Goal: Check status: Check status

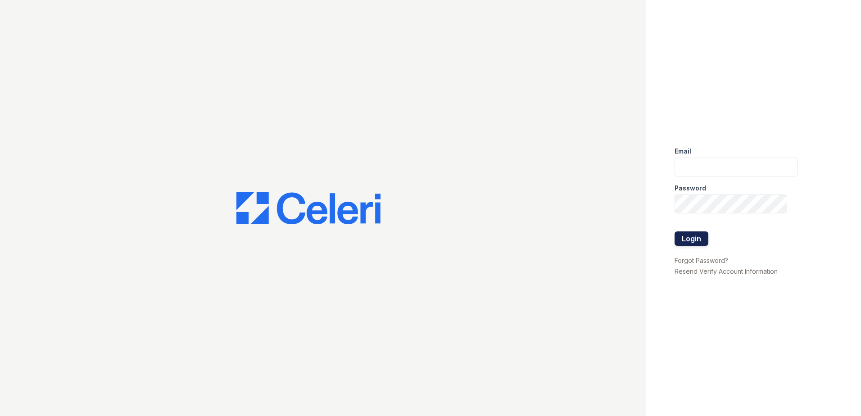
type input "[EMAIL_ADDRESS][DOMAIN_NAME]"
click at [688, 237] on button "Login" at bounding box center [692, 239] width 34 height 14
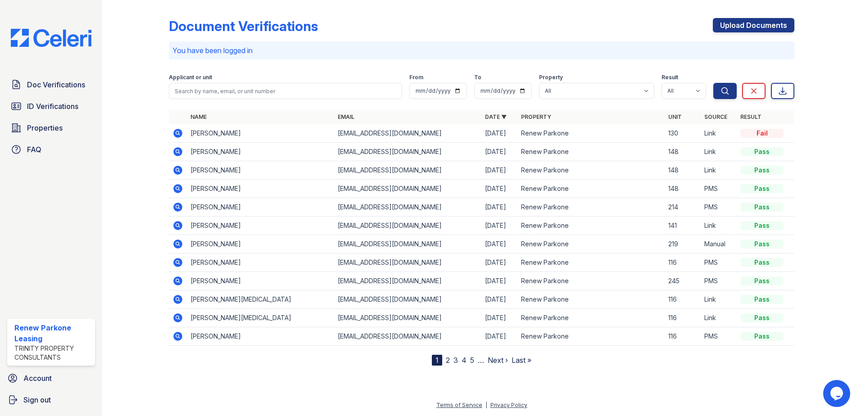
click at [182, 132] on icon at bounding box center [177, 133] width 9 height 9
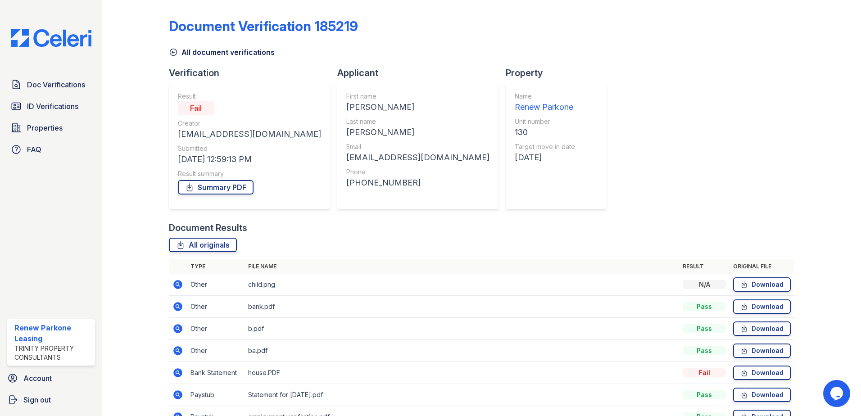
scroll to position [118, 0]
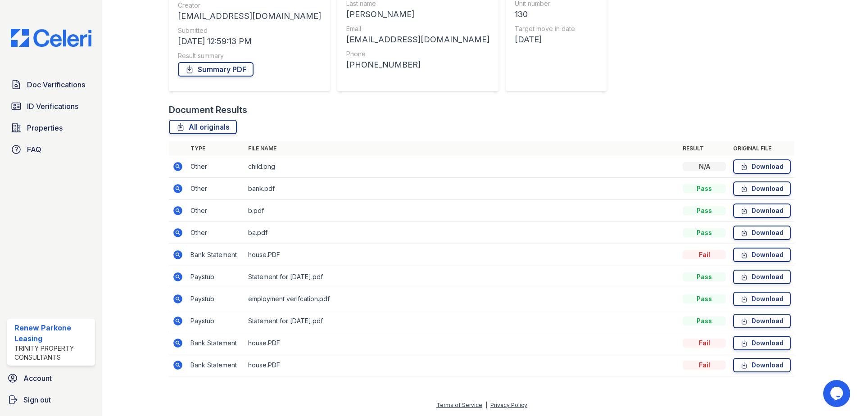
click at [177, 187] on icon at bounding box center [178, 188] width 11 height 11
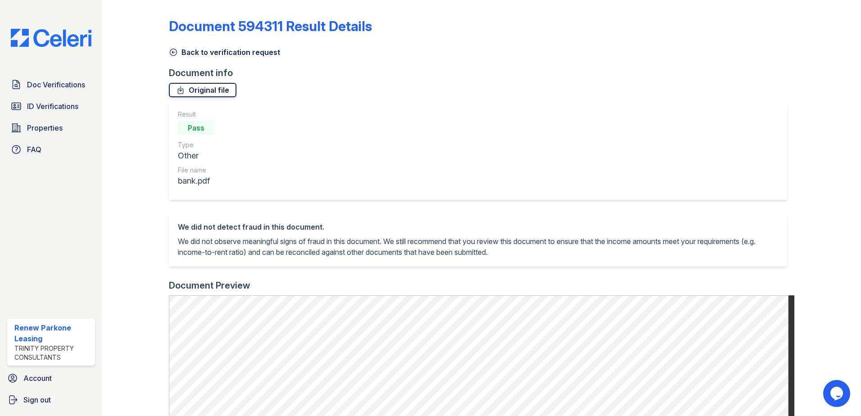
click at [199, 87] on link "Original file" at bounding box center [203, 90] width 68 height 14
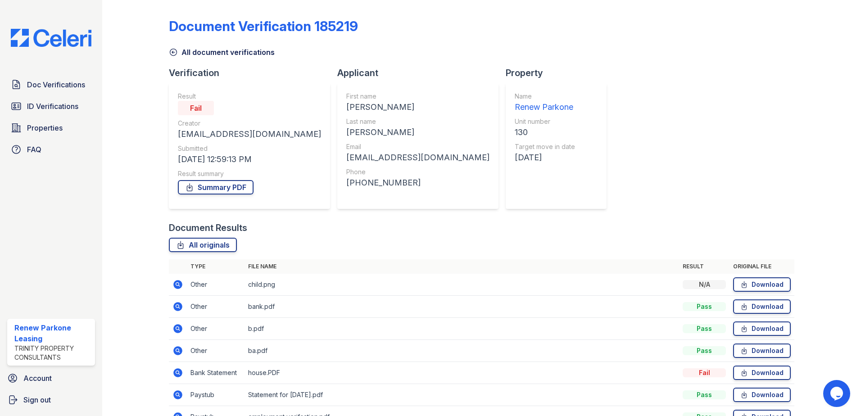
click at [175, 283] on icon at bounding box center [177, 284] width 9 height 9
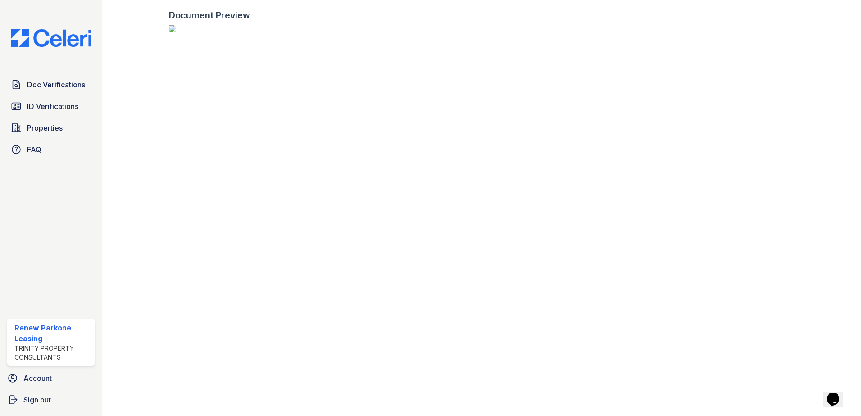
scroll to position [496, 0]
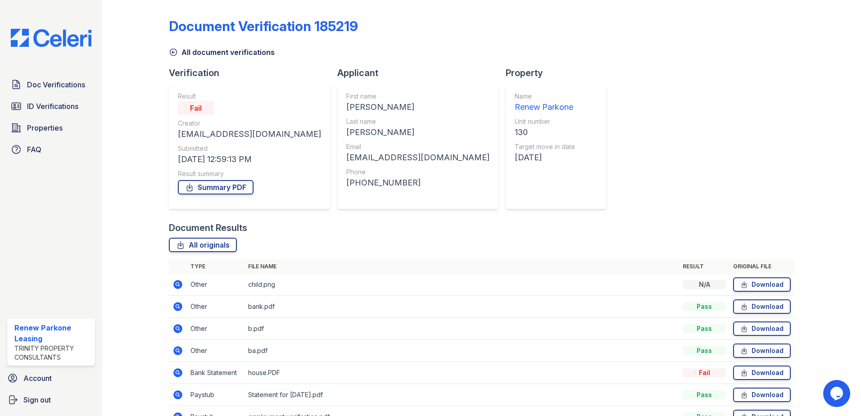
click at [182, 327] on icon at bounding box center [177, 328] width 9 height 9
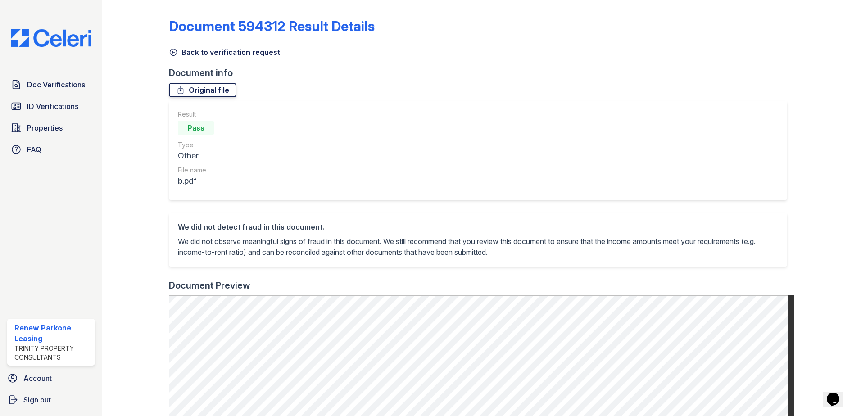
click at [217, 86] on link "Original file" at bounding box center [203, 90] width 68 height 14
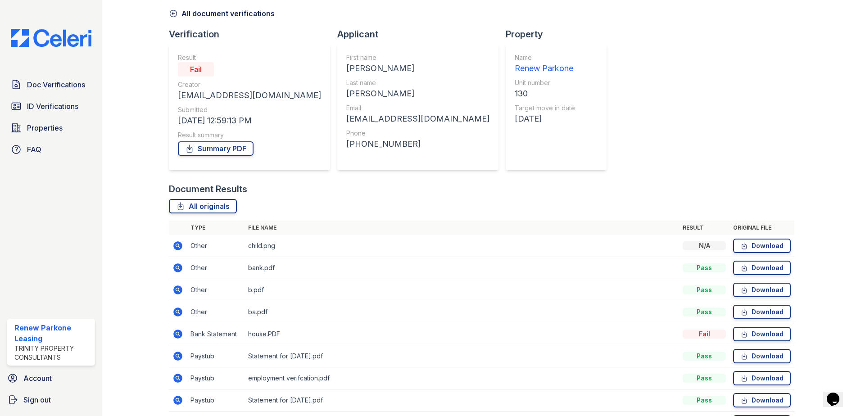
scroll to position [90, 0]
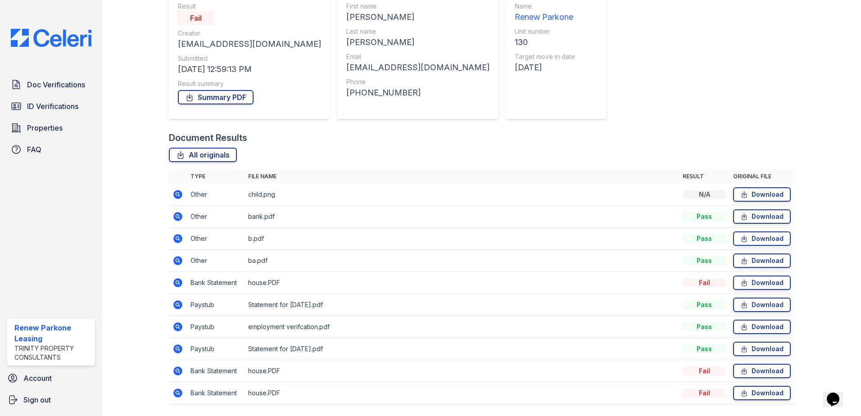
click at [182, 260] on icon at bounding box center [178, 260] width 11 height 11
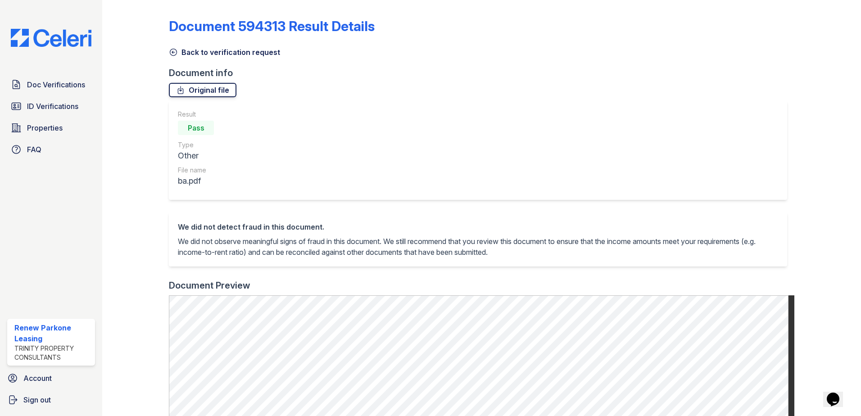
click at [200, 91] on link "Original file" at bounding box center [203, 90] width 68 height 14
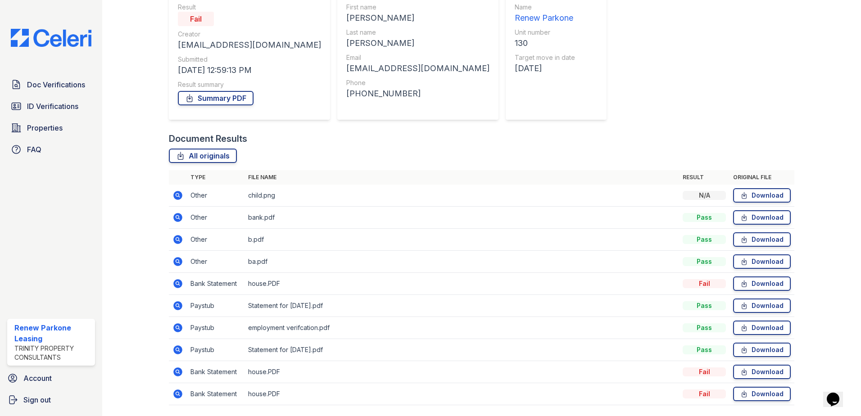
scroll to position [90, 0]
click at [180, 303] on icon at bounding box center [177, 305] width 9 height 9
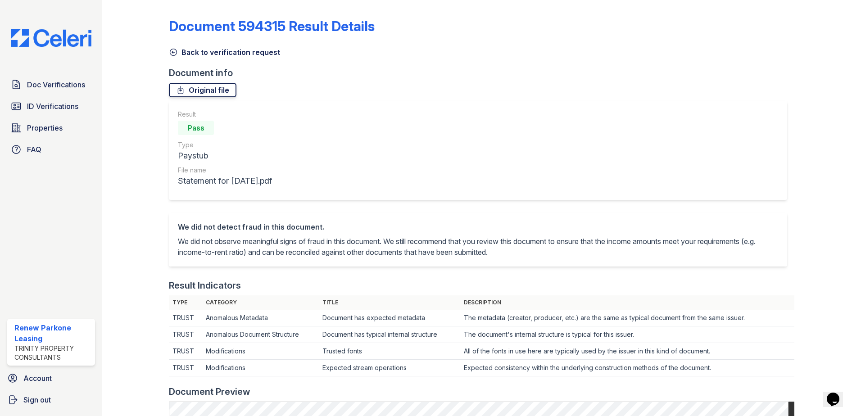
click at [214, 95] on link "Original file" at bounding box center [203, 90] width 68 height 14
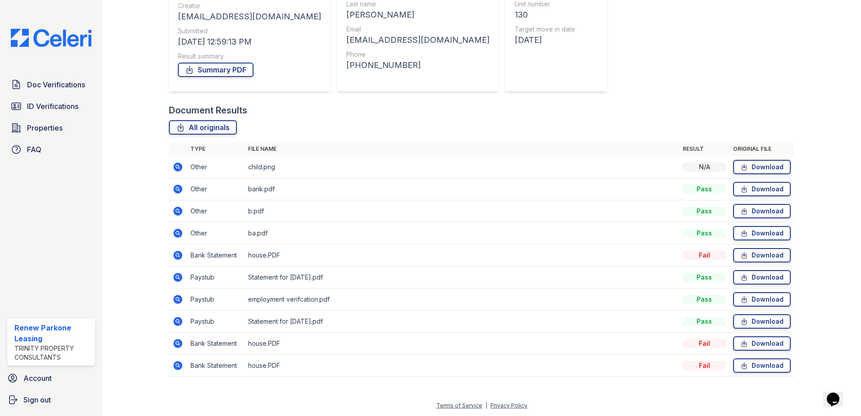
scroll to position [118, 0]
click at [181, 301] on icon at bounding box center [177, 299] width 9 height 9
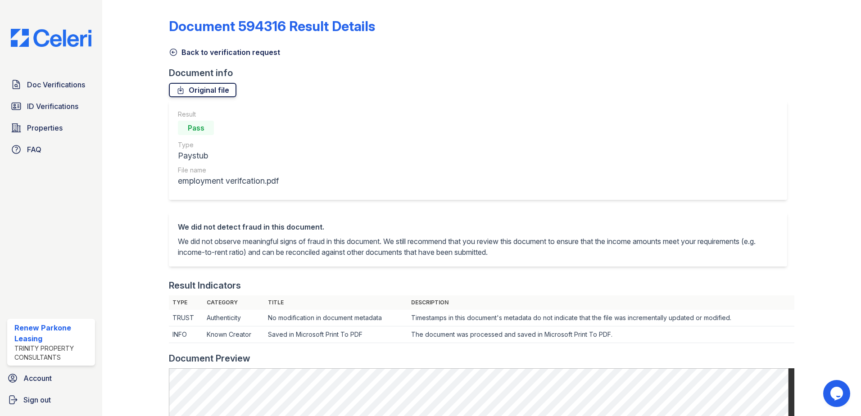
click at [214, 84] on link "Original file" at bounding box center [203, 90] width 68 height 14
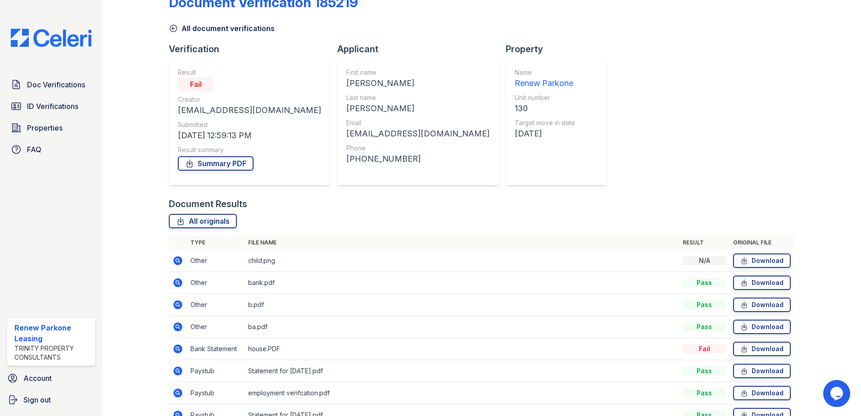
scroll to position [118, 0]
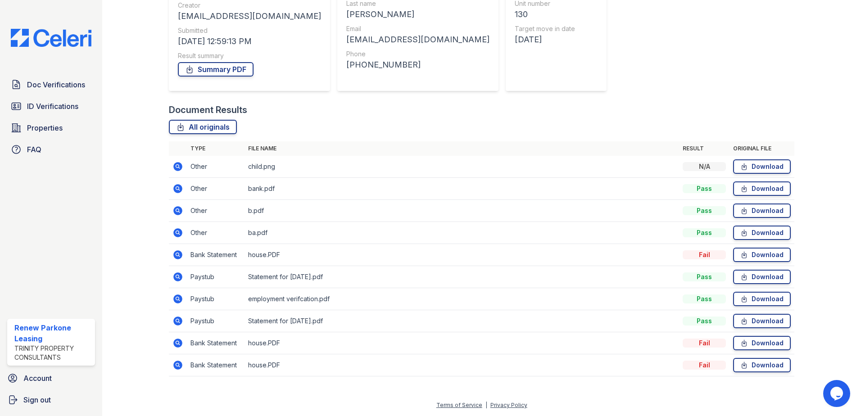
click at [172, 320] on td at bounding box center [178, 321] width 18 height 22
click at [181, 321] on icon at bounding box center [177, 321] width 9 height 9
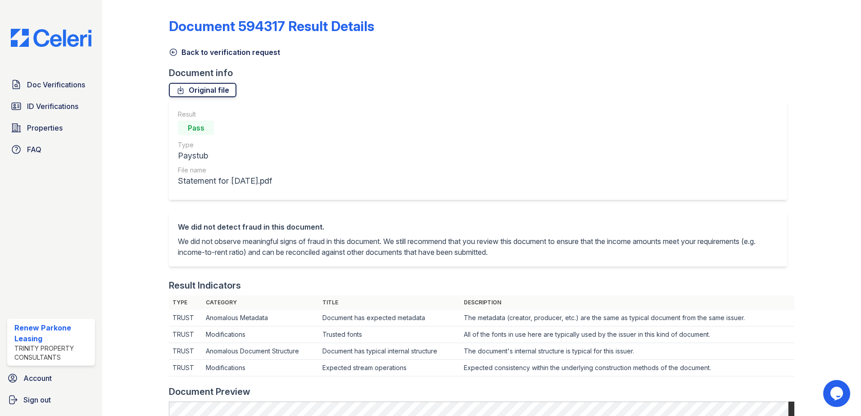
click at [201, 92] on link "Original file" at bounding box center [203, 90] width 68 height 14
click at [66, 103] on span "ID Verifications" at bounding box center [52, 106] width 51 height 11
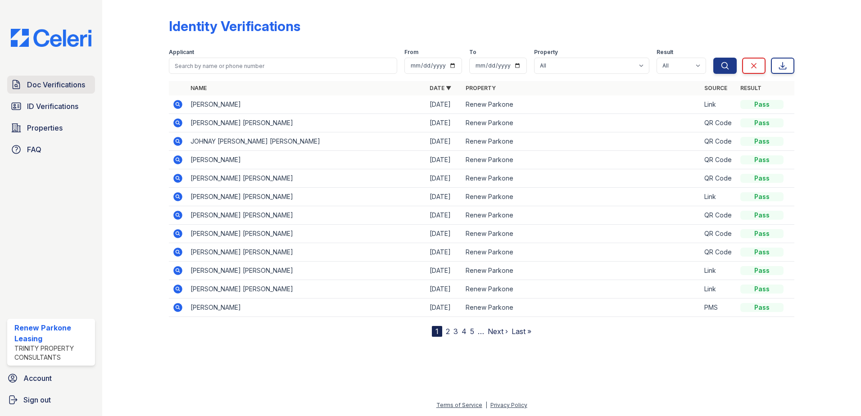
click at [40, 87] on span "Doc Verifications" at bounding box center [56, 84] width 58 height 11
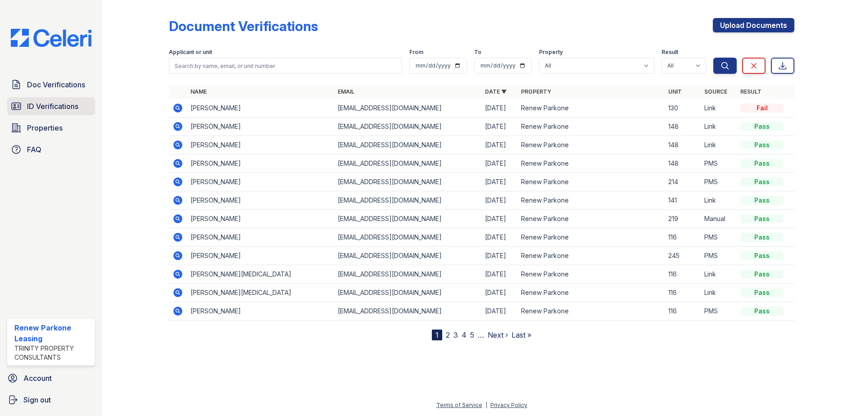
click at [57, 107] on span "ID Verifications" at bounding box center [52, 106] width 51 height 11
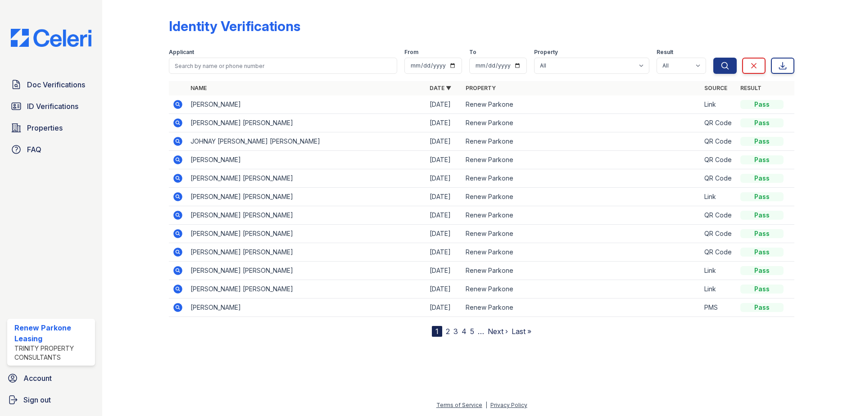
click at [179, 104] on icon at bounding box center [178, 104] width 11 height 11
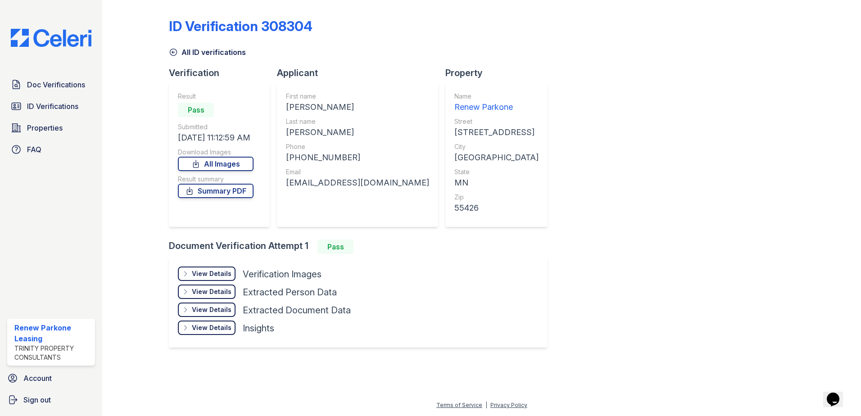
click at [205, 270] on div "View Details" at bounding box center [212, 273] width 40 height 9
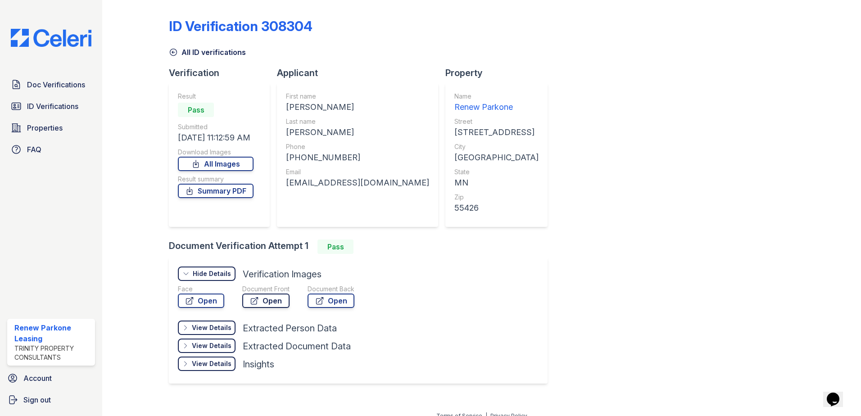
click at [278, 298] on link "Open" at bounding box center [265, 301] width 47 height 14
click at [202, 294] on link "Open" at bounding box center [201, 301] width 46 height 14
click at [200, 273] on div "Hide Details" at bounding box center [212, 273] width 38 height 9
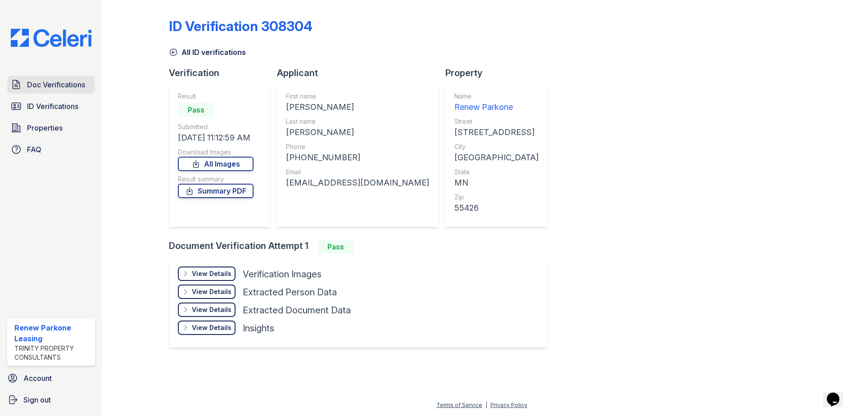
click at [46, 85] on span "Doc Verifications" at bounding box center [56, 84] width 58 height 11
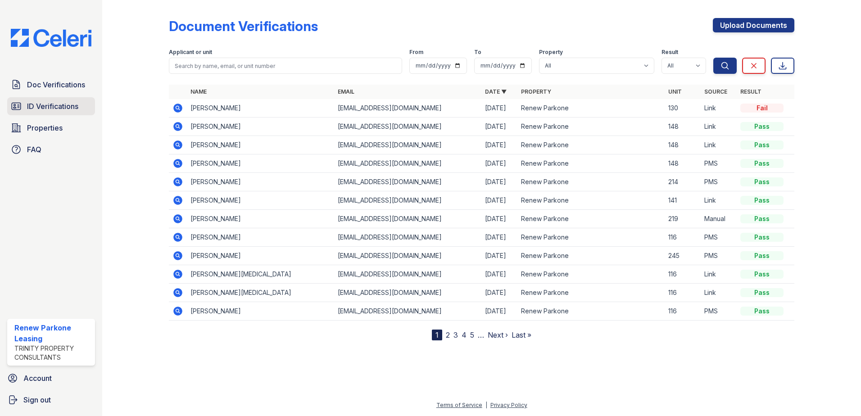
click at [44, 101] on span "ID Verifications" at bounding box center [52, 106] width 51 height 11
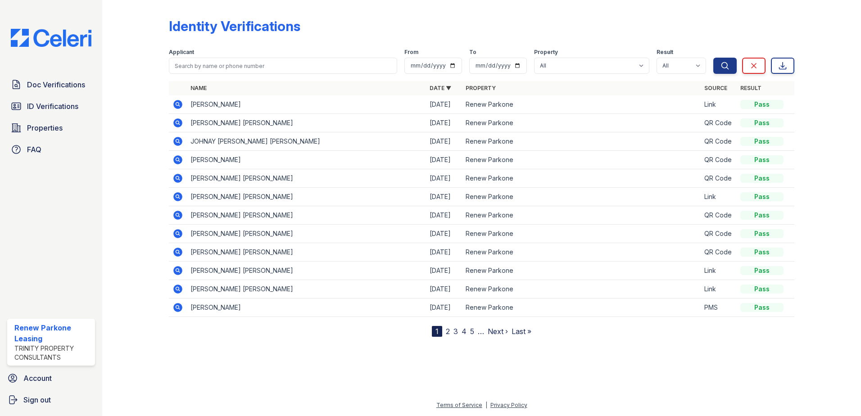
click at [183, 109] on icon at bounding box center [178, 104] width 11 height 11
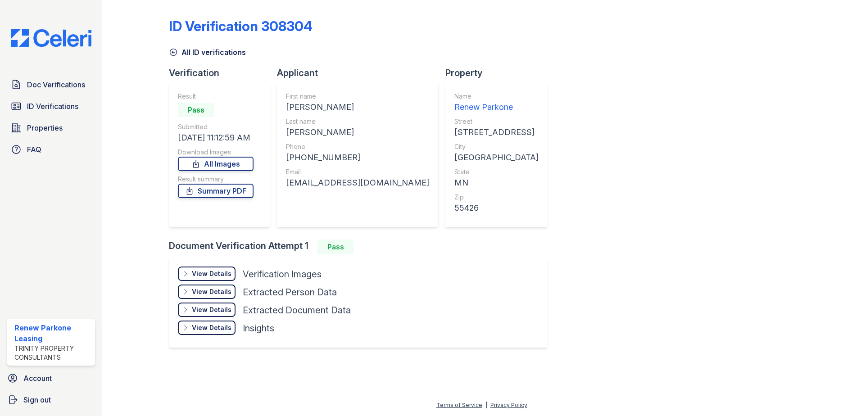
click at [169, 101] on div "Result Pass Submitted [DATE] 11:12:59 AM Download Images All Images Result summ…" at bounding box center [219, 155] width 101 height 144
click at [204, 275] on div "View Details" at bounding box center [212, 273] width 40 height 9
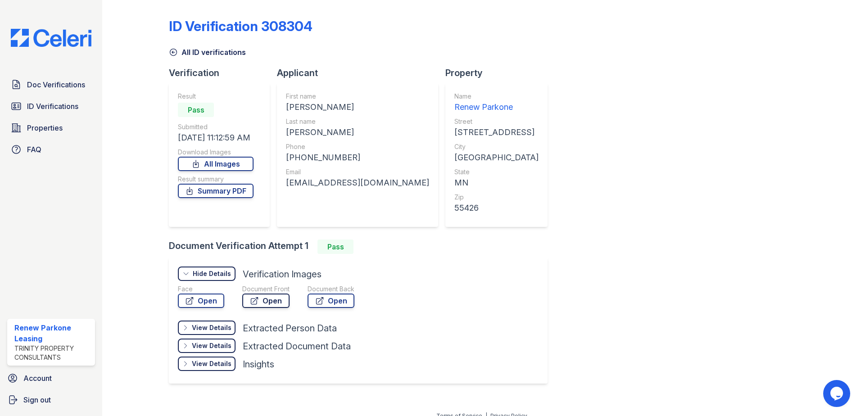
click at [259, 299] on link "Open" at bounding box center [265, 301] width 47 height 14
